Goal: Task Accomplishment & Management: Manage account settings

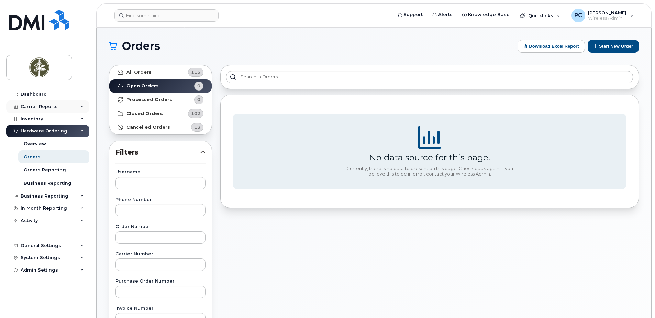
click at [70, 108] on div "Carrier Reports" at bounding box center [47, 106] width 83 height 12
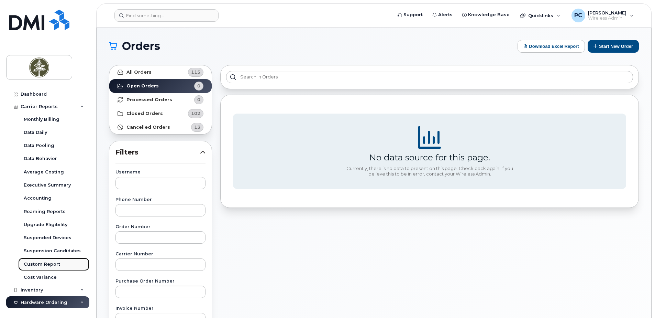
click at [46, 261] on link "Custom Report" at bounding box center [53, 264] width 71 height 13
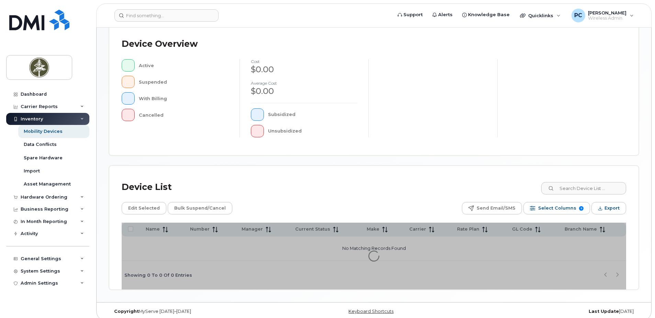
scroll to position [155, 0]
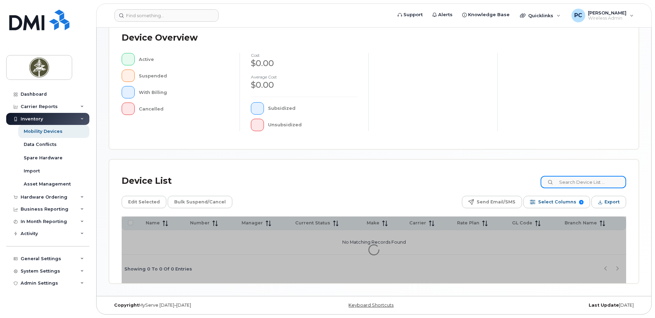
click at [591, 187] on input at bounding box center [584, 182] width 86 height 12
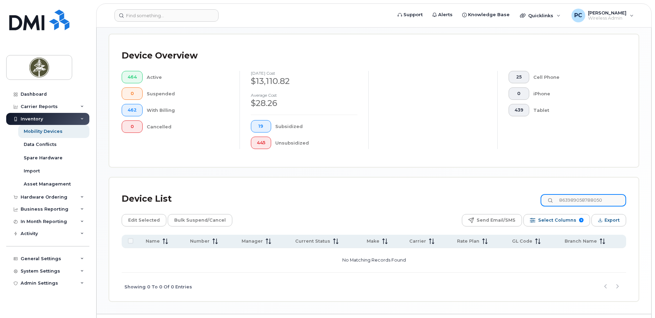
click at [613, 200] on input "863989058788050" at bounding box center [584, 200] width 86 height 12
drag, startPoint x: 617, startPoint y: 202, endPoint x: 545, endPoint y: 198, distance: 72.3
click at [545, 198] on div "Device List 863989058788050" at bounding box center [374, 199] width 505 height 18
paste input "9302610104373542402"
drag, startPoint x: 622, startPoint y: 201, endPoint x: 535, endPoint y: 211, distance: 87.5
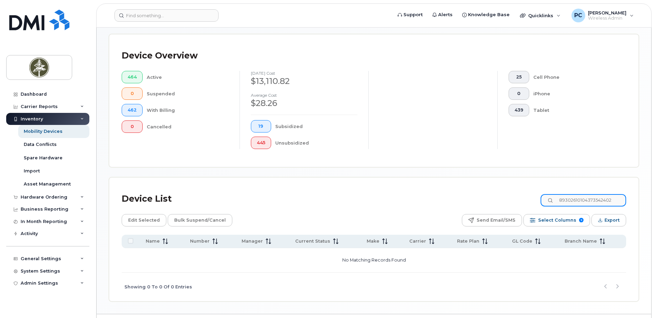
click at [535, 211] on div "Device List 89302610104373542402 Edit Selected Bulk Suspend/Cancel Send Email/S…" at bounding box center [374, 245] width 505 height 111
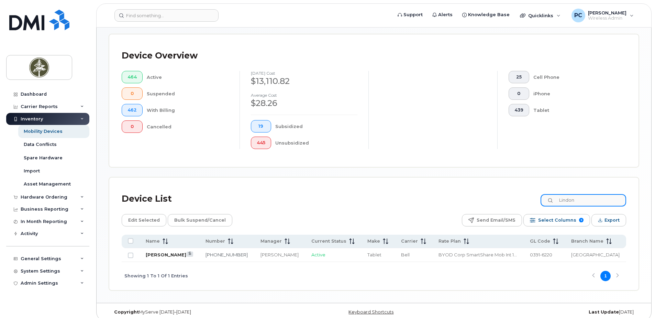
type input "Lindon"
click at [167, 256] on link "[PERSON_NAME]" at bounding box center [166, 255] width 41 height 6
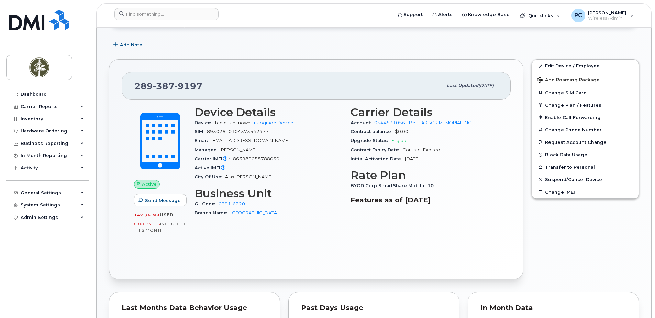
scroll to position [103, 0]
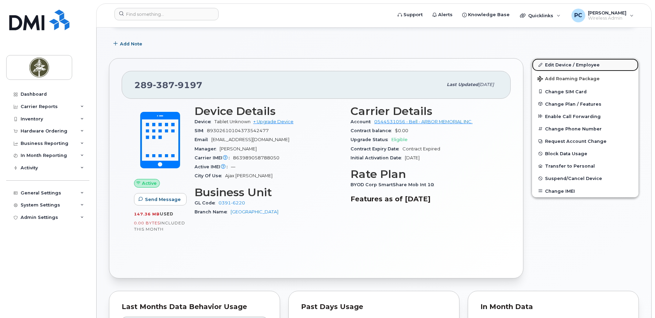
click at [553, 64] on link "Edit Device / Employee" at bounding box center [585, 64] width 107 height 12
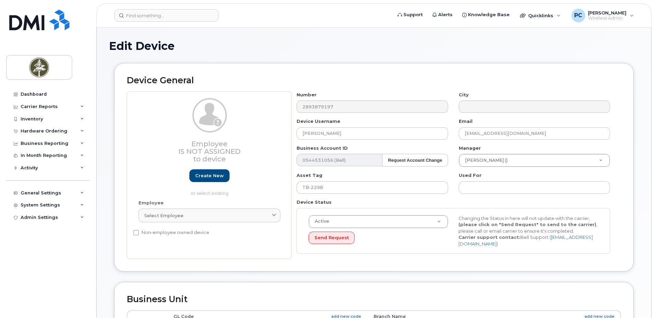
select select "4681752"
select select "4681778"
click at [32, 108] on div "Carrier Reports" at bounding box center [39, 107] width 37 height 6
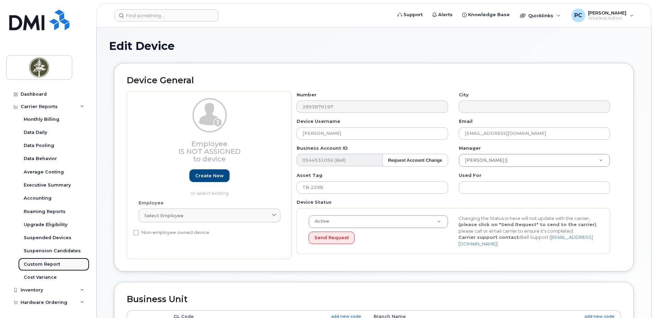
click at [39, 261] on div "Custom Report" at bounding box center [42, 264] width 36 height 6
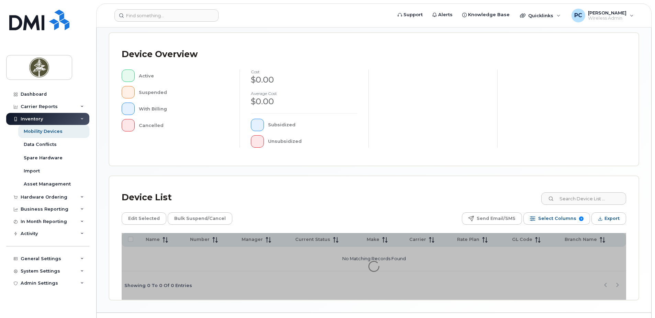
scroll to position [155, 0]
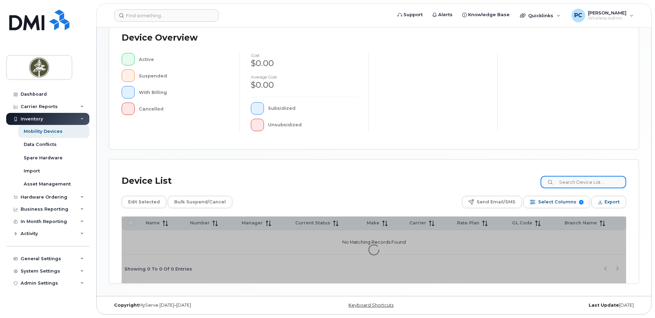
click at [574, 184] on input at bounding box center [584, 182] width 86 height 12
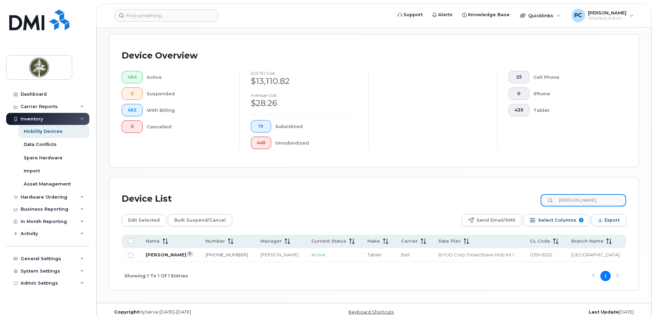
type input "[PERSON_NAME]"
click at [150, 255] on link "[PERSON_NAME]" at bounding box center [166, 255] width 41 height 6
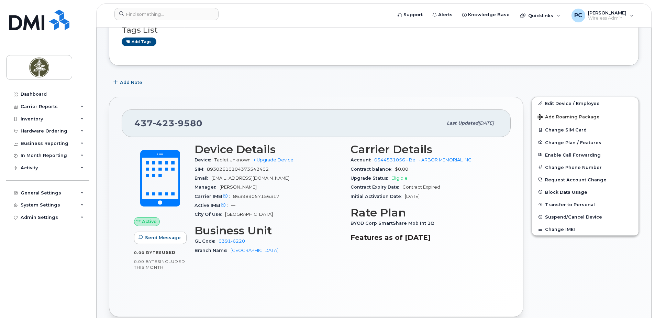
scroll to position [103, 0]
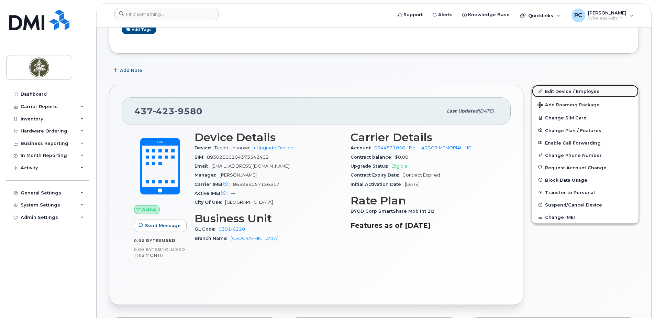
click at [555, 93] on link "Edit Device / Employee" at bounding box center [585, 91] width 107 height 12
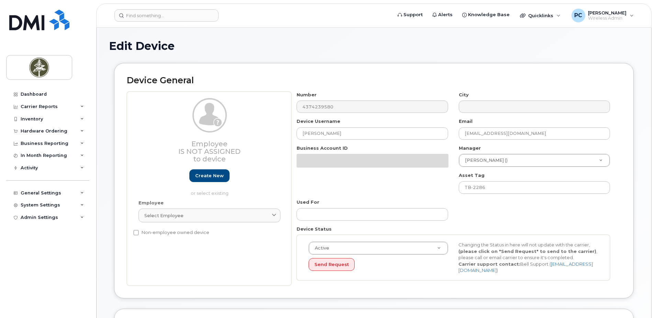
select select "4681752"
select select "4681778"
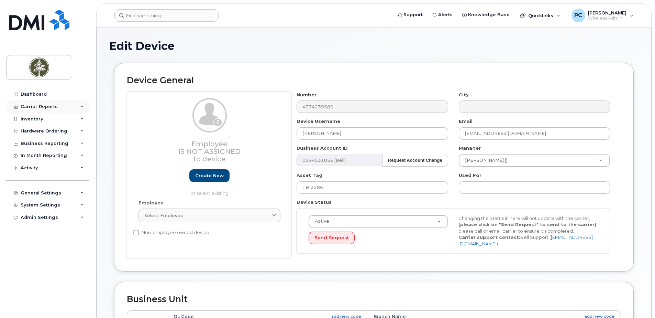
click at [59, 103] on div "Carrier Reports" at bounding box center [47, 106] width 83 height 12
